Goal: Task Accomplishment & Management: Complete application form

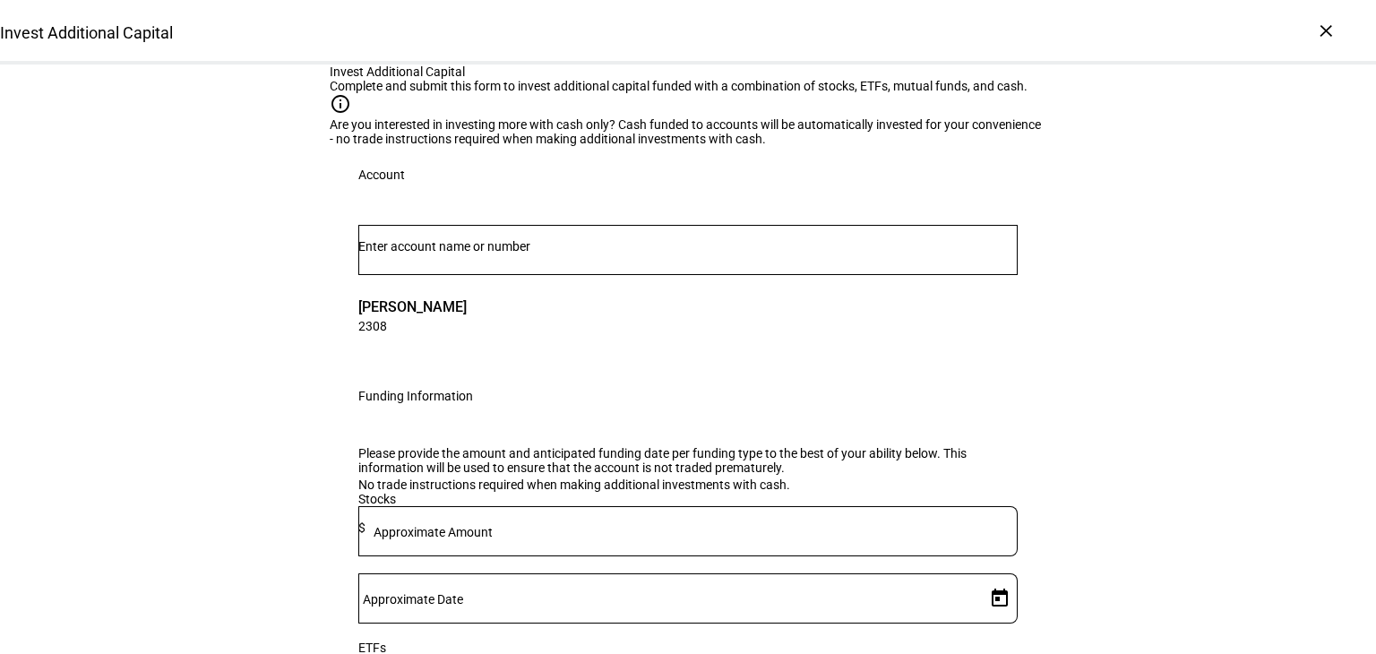
scroll to position [538, 0]
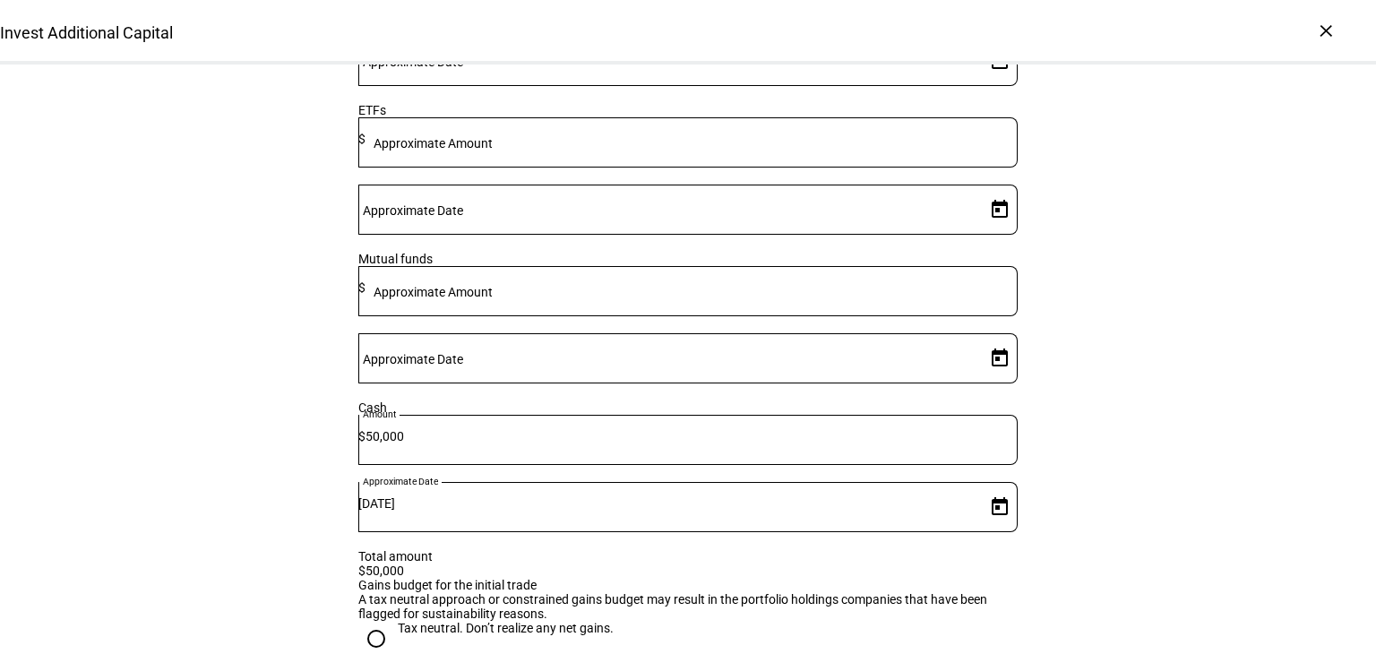
click at [633, 444] on input "50,000" at bounding box center [692, 436] width 652 height 14
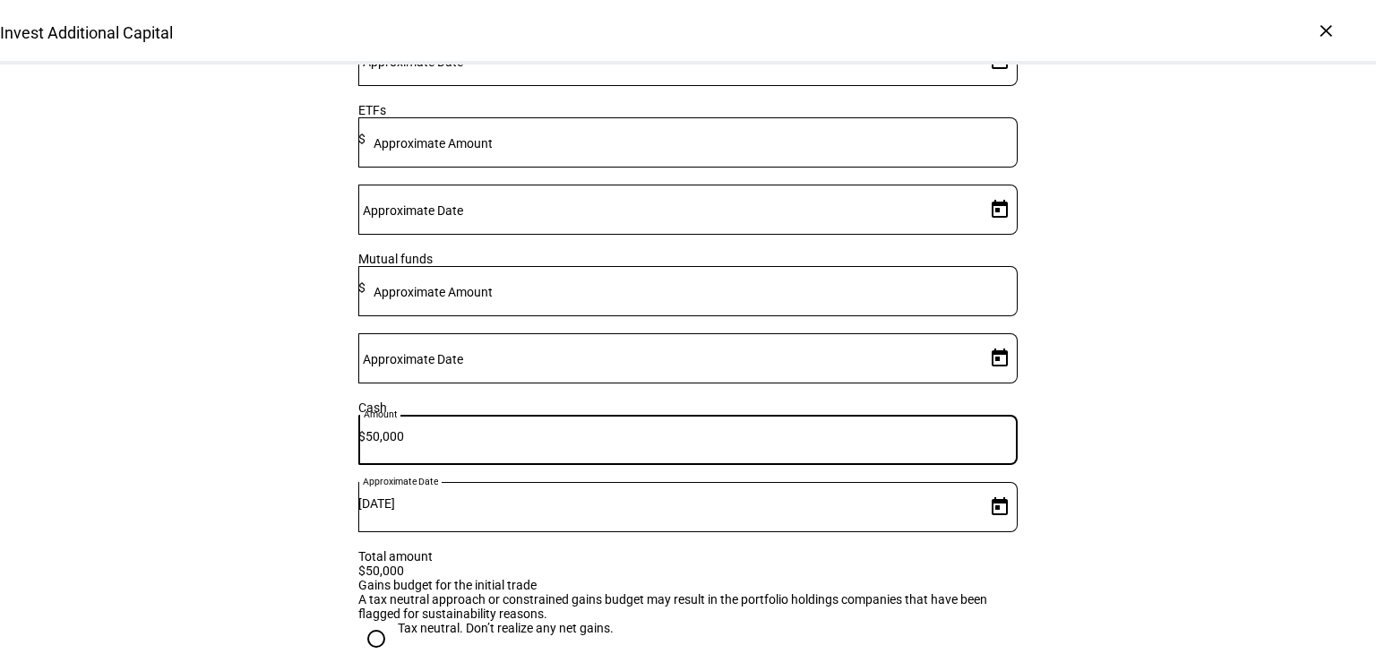
click at [633, 444] on input "50,000" at bounding box center [692, 436] width 652 height 14
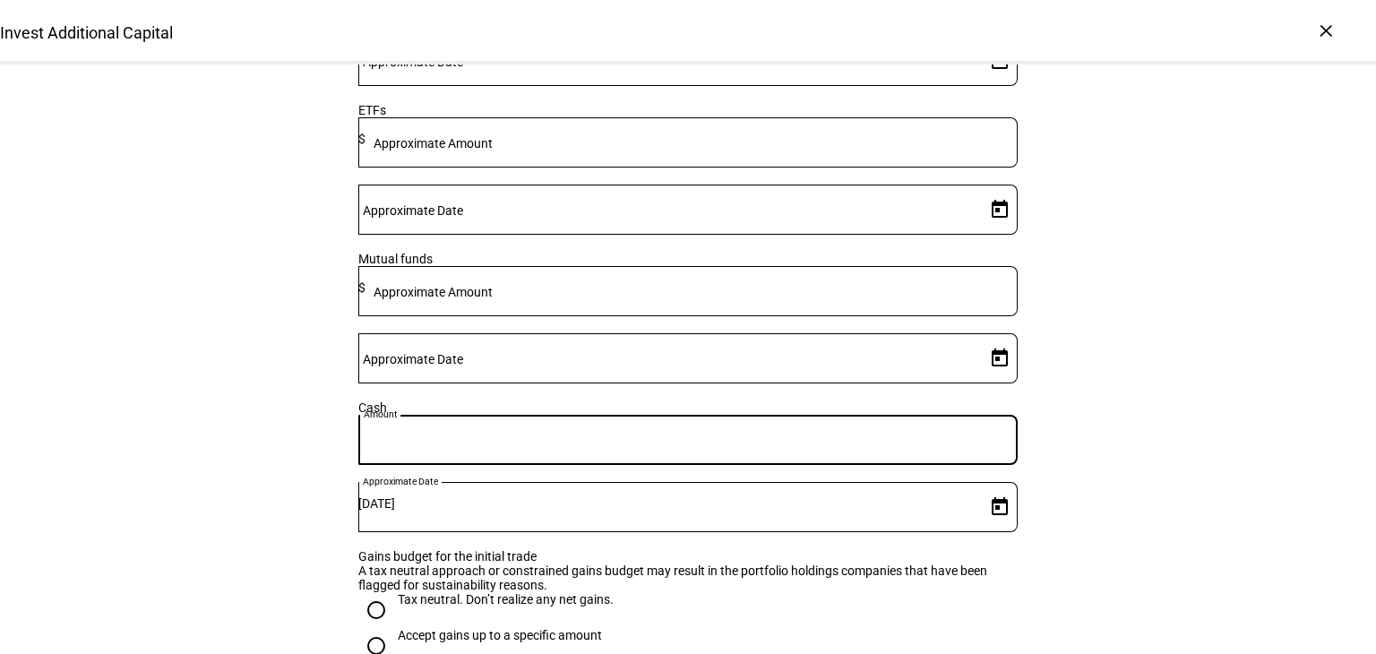
click at [493, 299] on mat-label "Approximate Amount" at bounding box center [433, 292] width 119 height 14
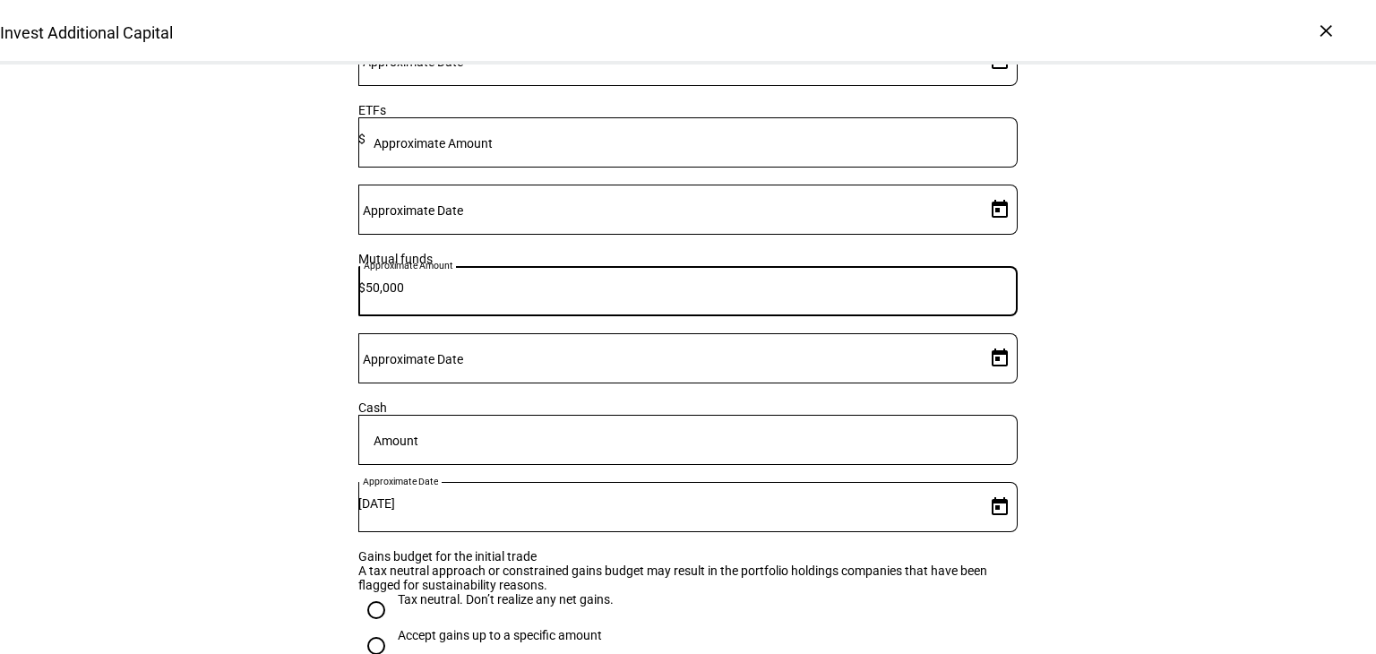
type input "50,000"
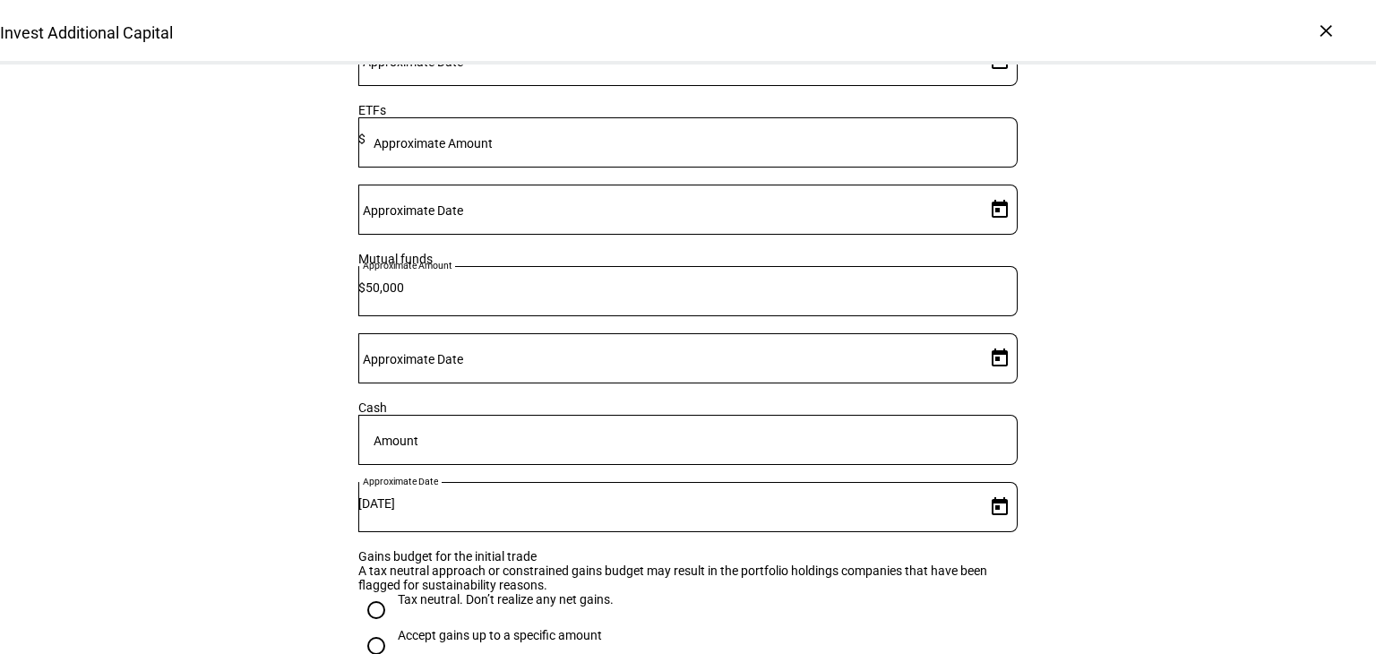
click at [463, 367] on mat-label "Approximate Date" at bounding box center [413, 359] width 100 height 14
click at [855, 362] on input "Approximate Date" at bounding box center [668, 355] width 620 height 14
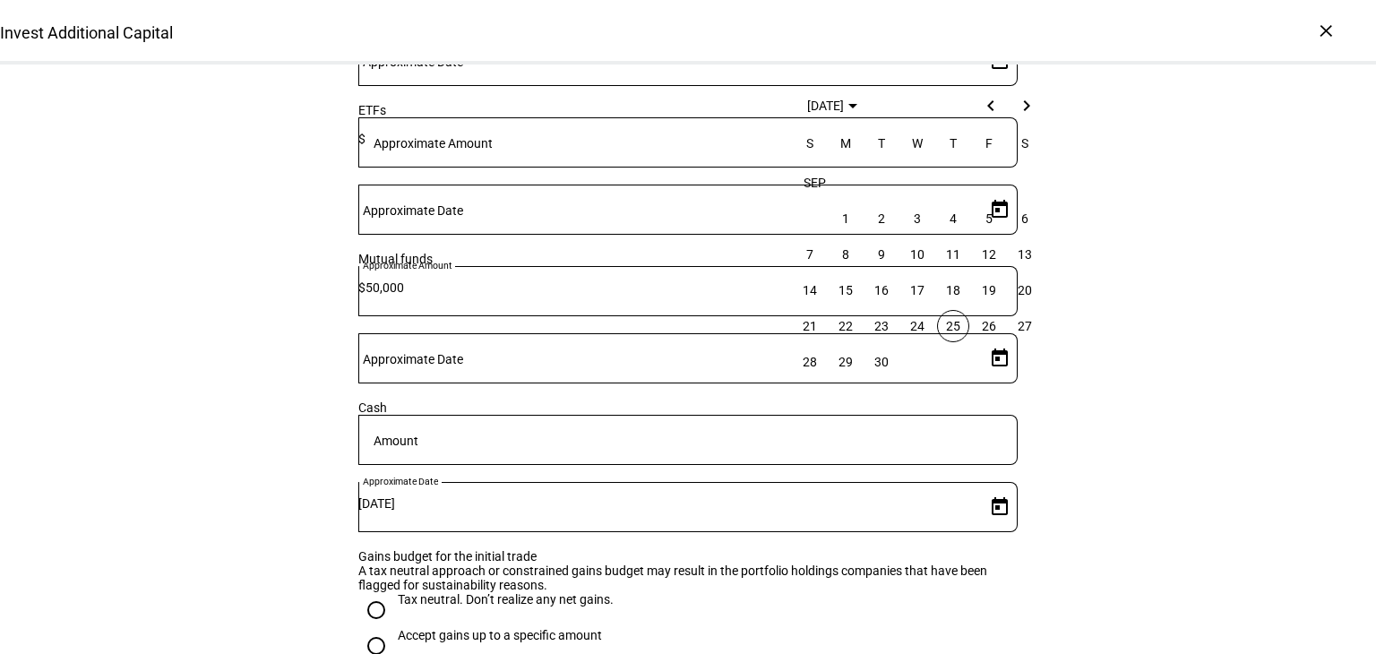
click at [955, 323] on span "25" at bounding box center [953, 326] width 32 height 32
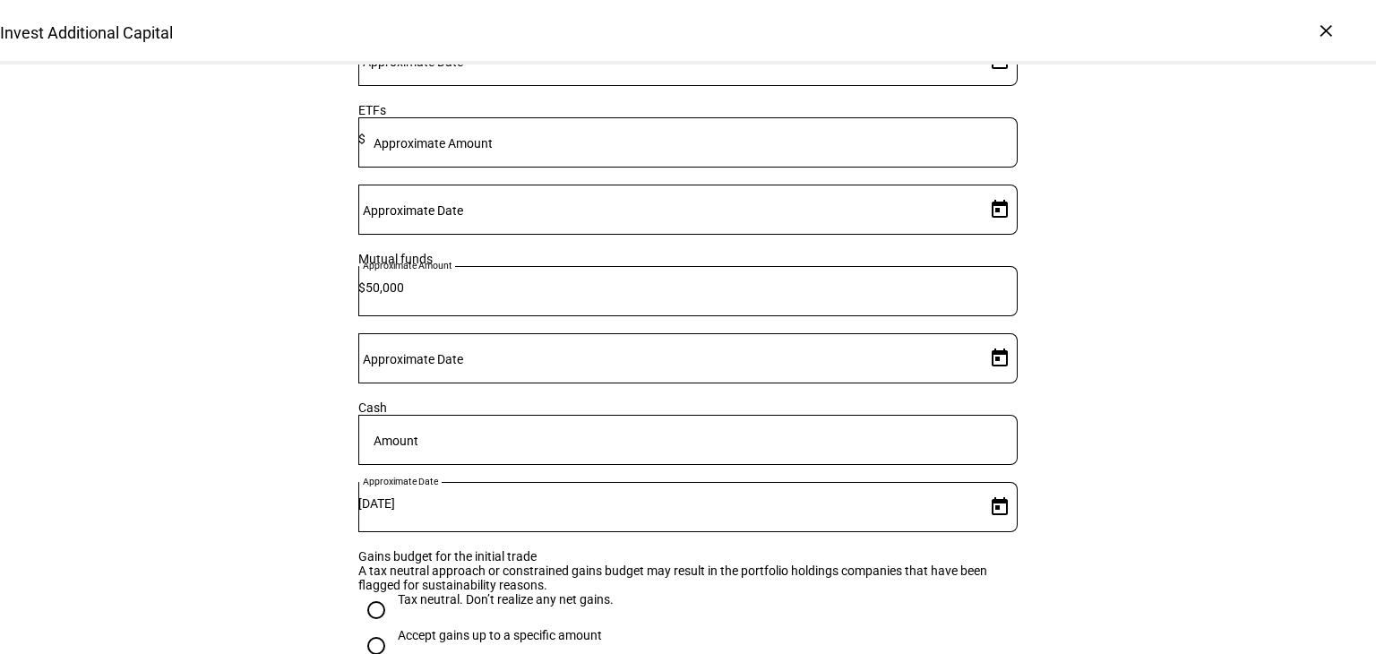
type input "[DATE]"
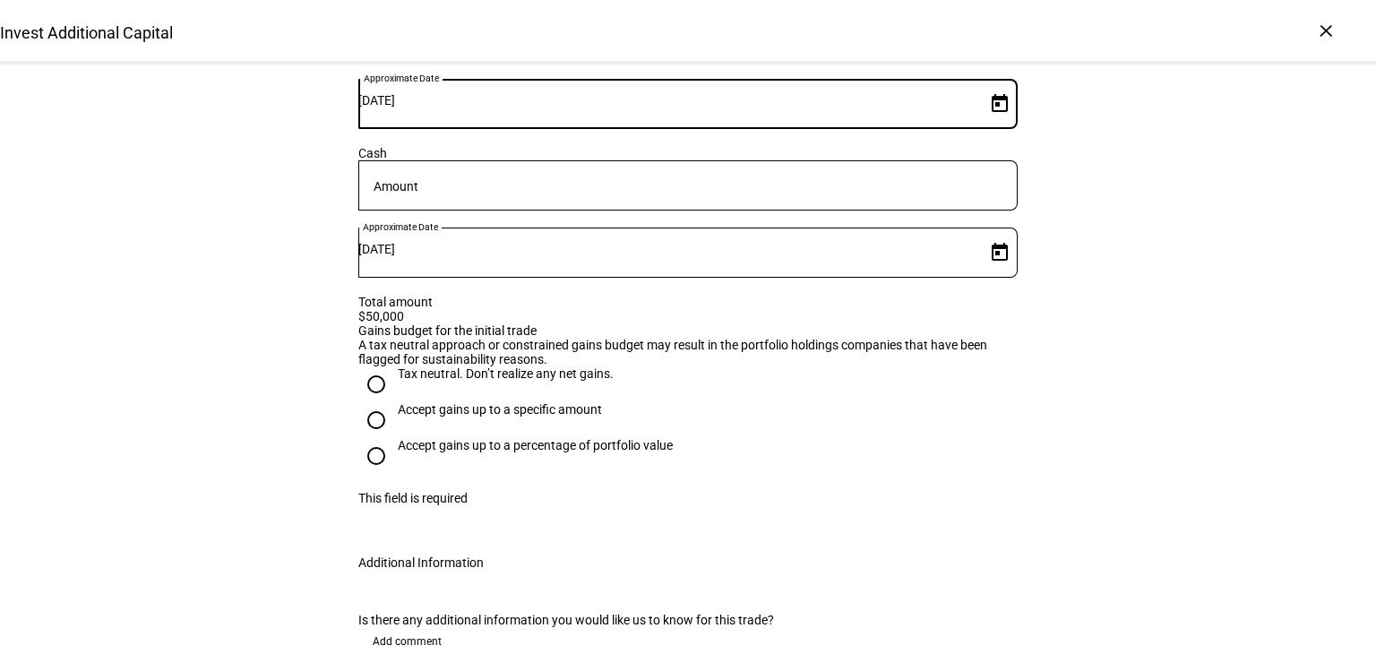
scroll to position [806, 0]
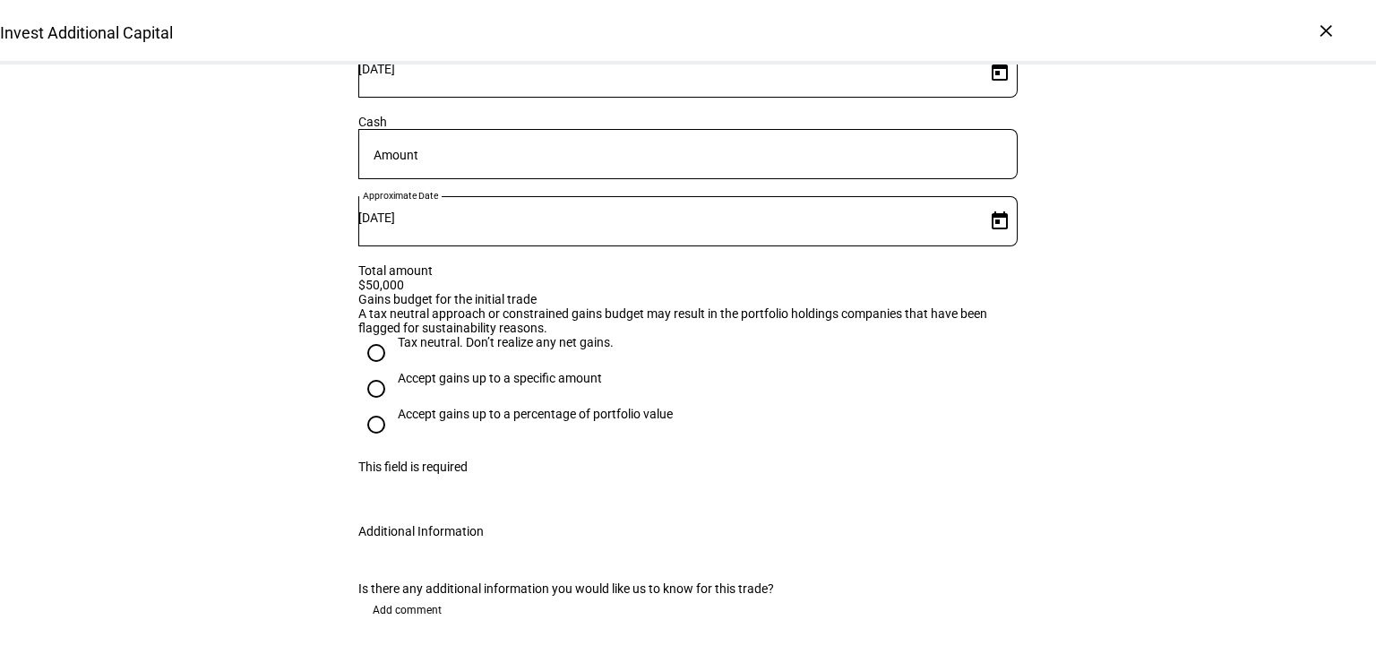
click at [366, 443] on input "Accept gains up to a percentage of portfolio value" at bounding box center [376, 425] width 36 height 36
radio input "true"
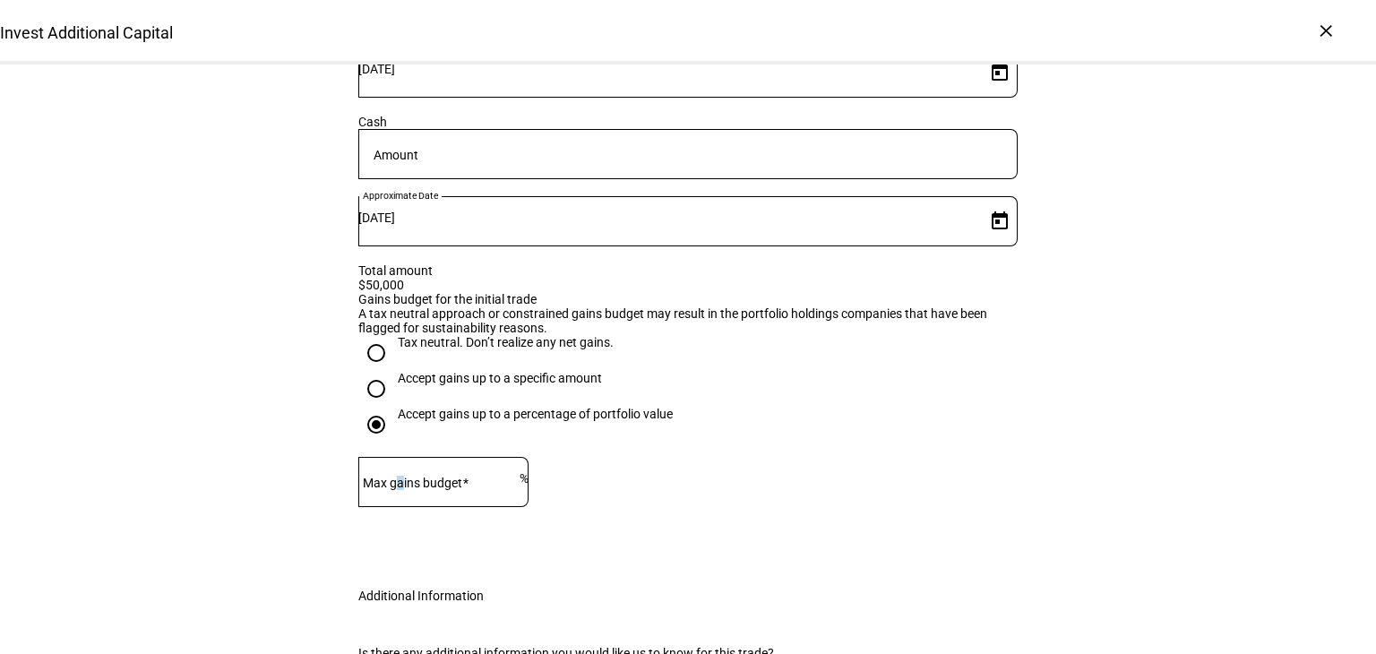
click at [411, 490] on mat-label "Max gains budget" at bounding box center [412, 483] width 99 height 14
click at [411, 486] on input "Max gains budget" at bounding box center [438, 478] width 161 height 14
type input "5"
click at [828, 520] on eth-form-field-wrapper "Max gains budget 5 %" at bounding box center [688, 490] width 660 height 67
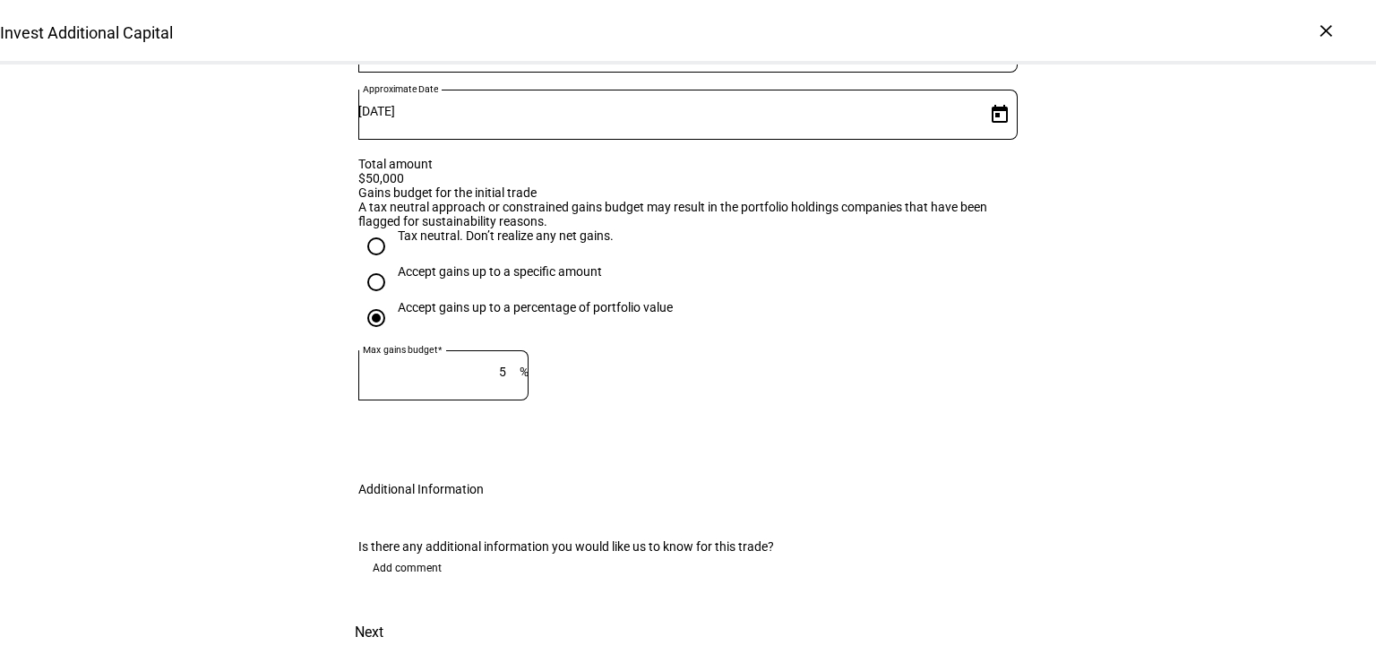
scroll to position [1056, 0]
click at [406, 554] on span "Add comment" at bounding box center [407, 568] width 69 height 29
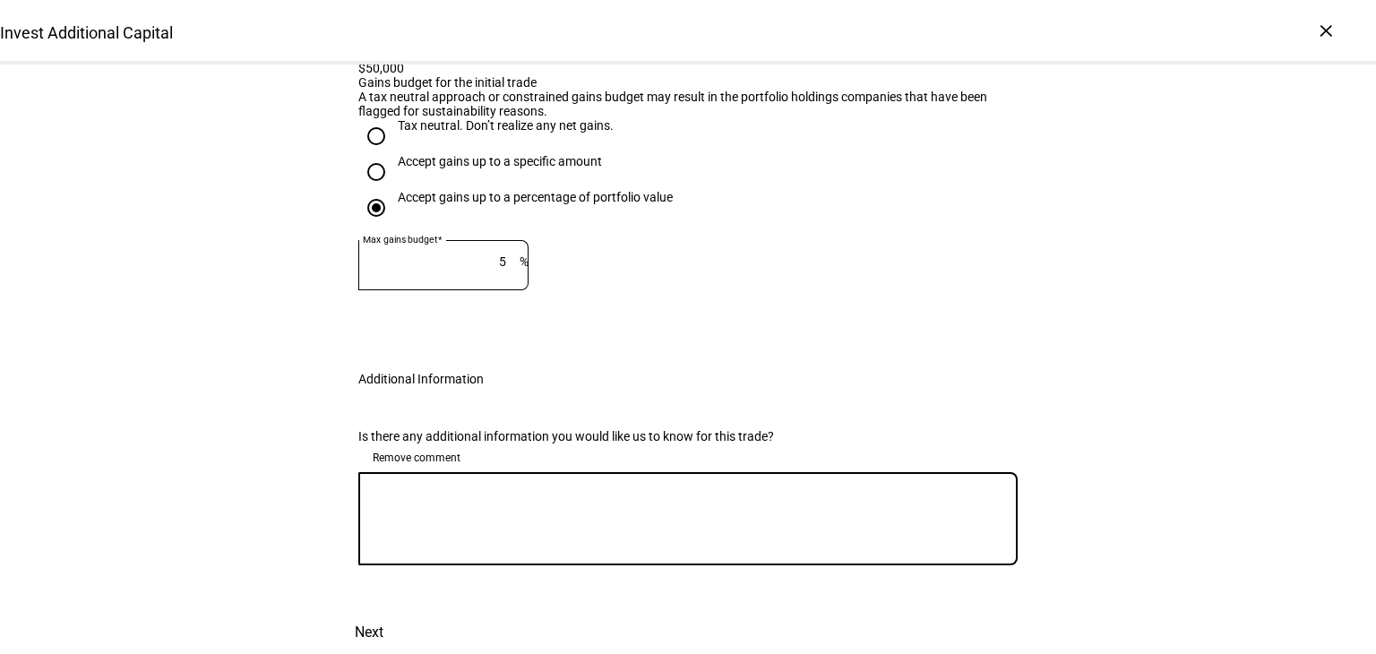
click at [440, 542] on textarea at bounding box center [688, 519] width 660 height 65
type textarea "Please sell ALL SWVXX and reinvest/rebalance the portfolio."
click at [384, 611] on span "Next" at bounding box center [369, 632] width 29 height 43
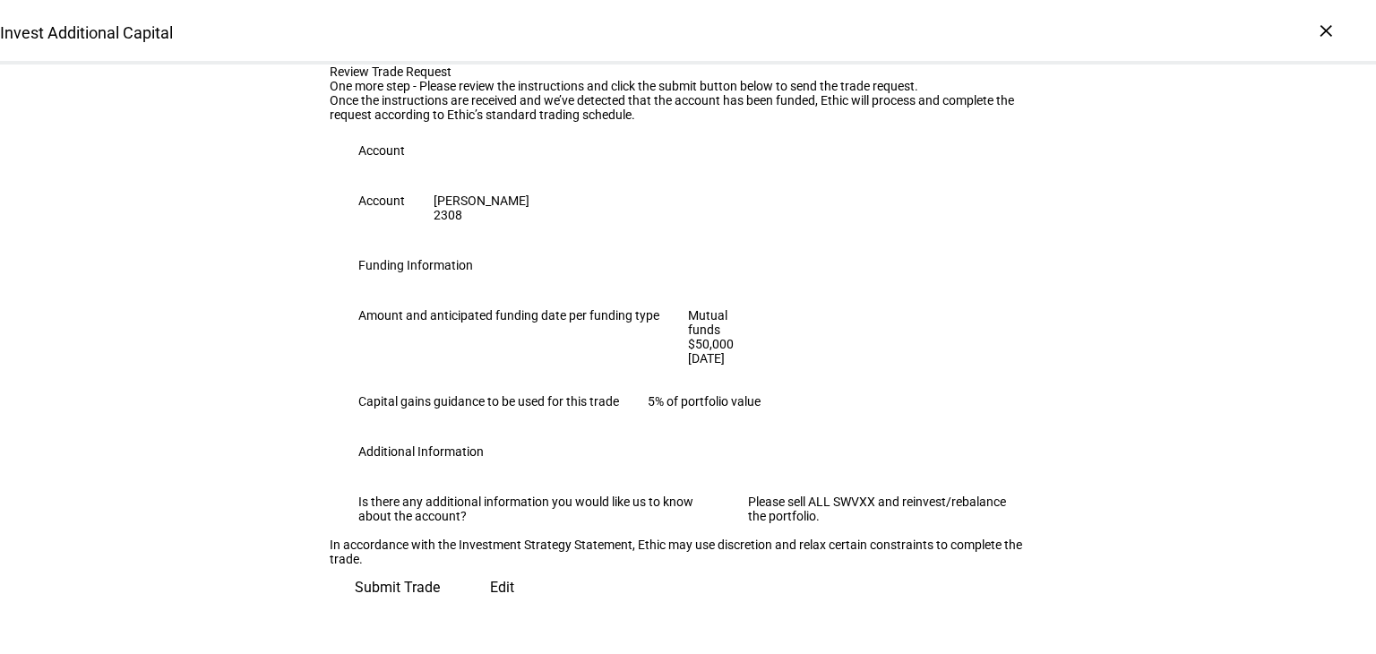
scroll to position [289, 0]
click at [440, 599] on span "Submit Trade" at bounding box center [397, 587] width 85 height 43
